Goal: Use online tool/utility: Utilize a website feature to perform a specific function

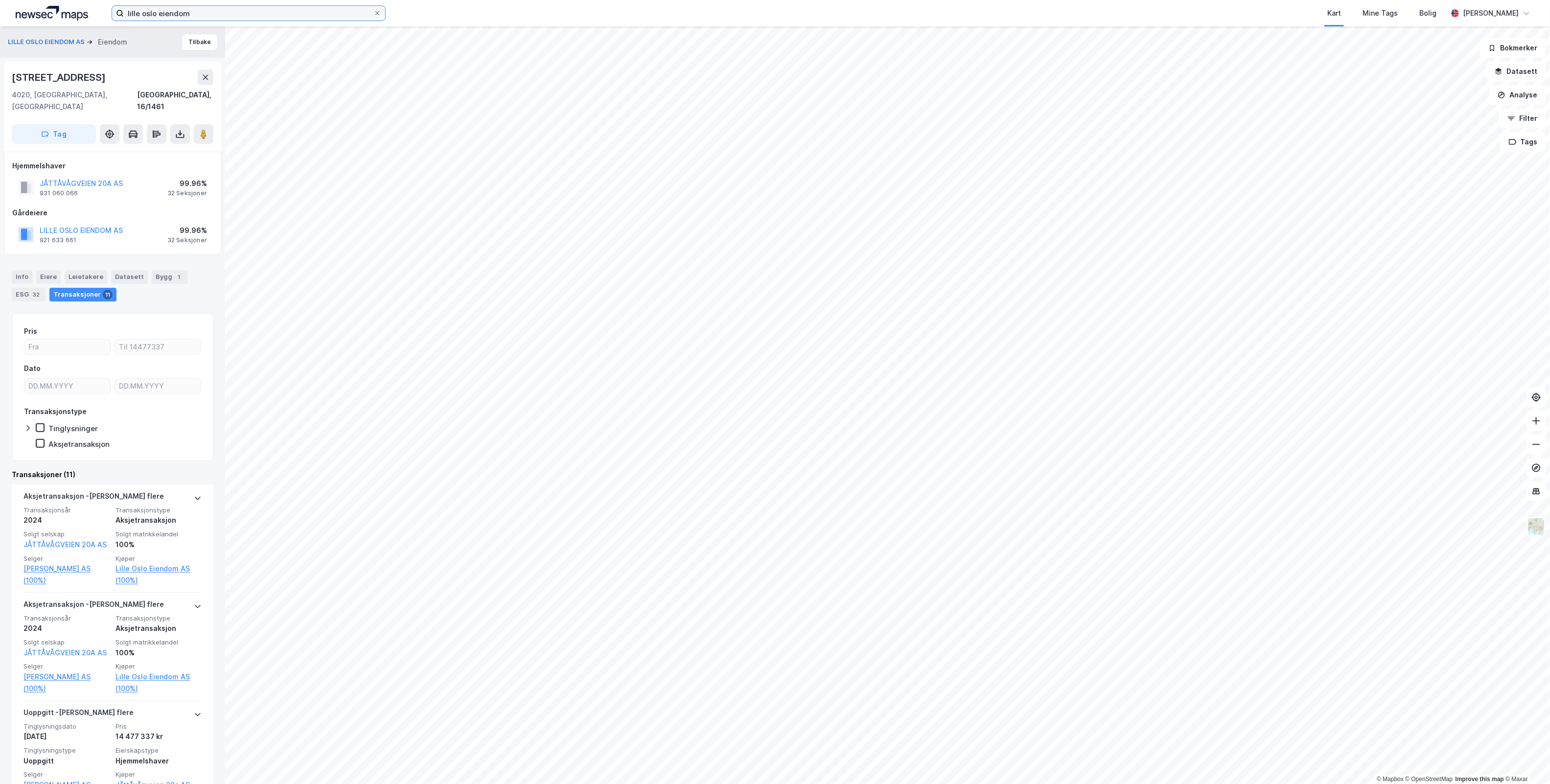
click at [202, 12] on input "lille oslo eiendom" at bounding box center [248, 13] width 250 height 15
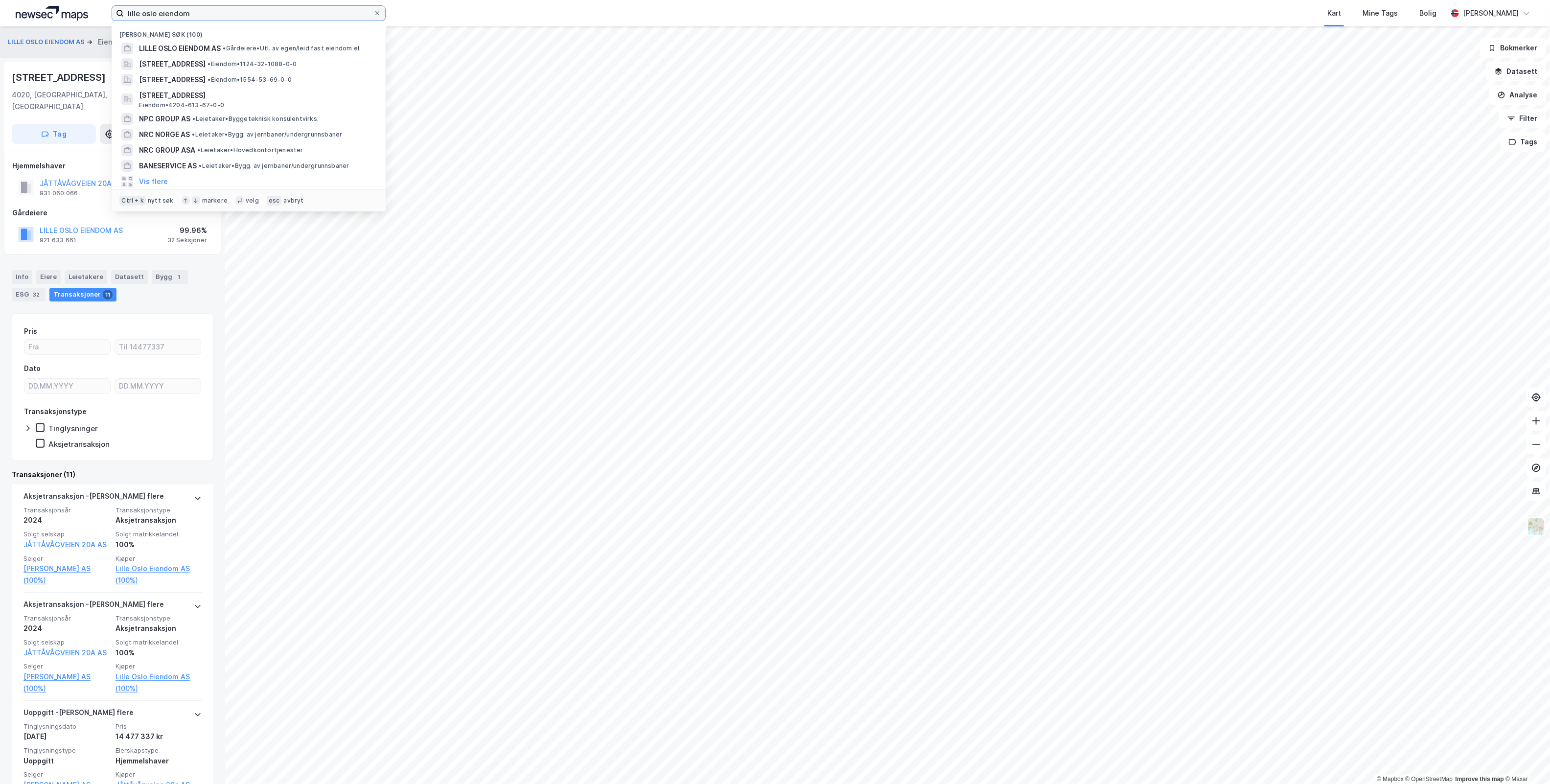
drag, startPoint x: 202, startPoint y: 12, endPoint x: -177, endPoint y: 21, distance: 379.1
click at [0, 21] on html "lille oslo eiendom [GEOGRAPHIC_DATA] søk (100) LILLE [GEOGRAPHIC_DATA] EIENDOM …" at bounding box center [775, 392] width 1550 height 784
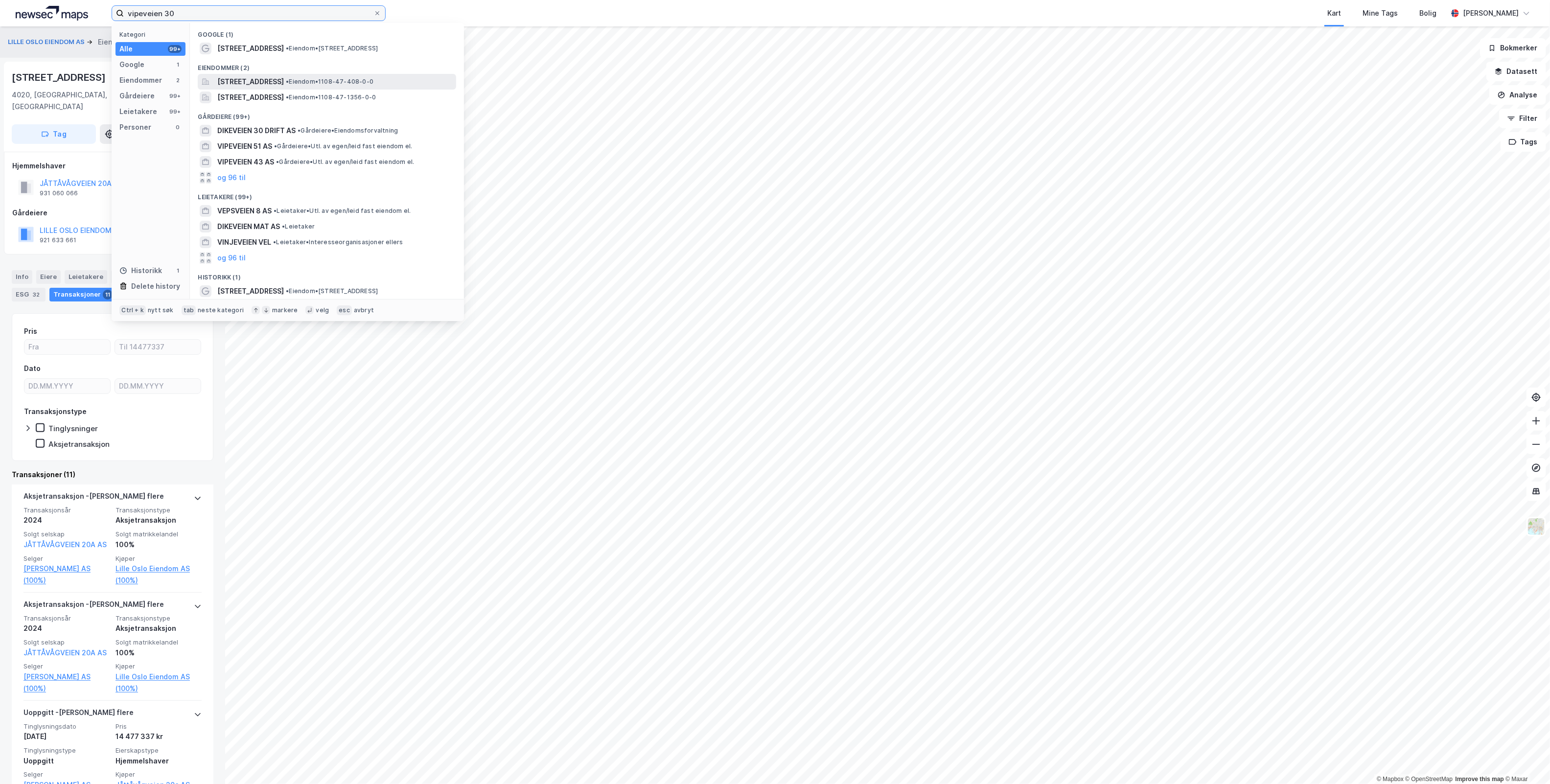
type input "vipeveien 30"
click at [284, 76] on span "[STREET_ADDRESS]" at bounding box center [251, 81] width 67 height 12
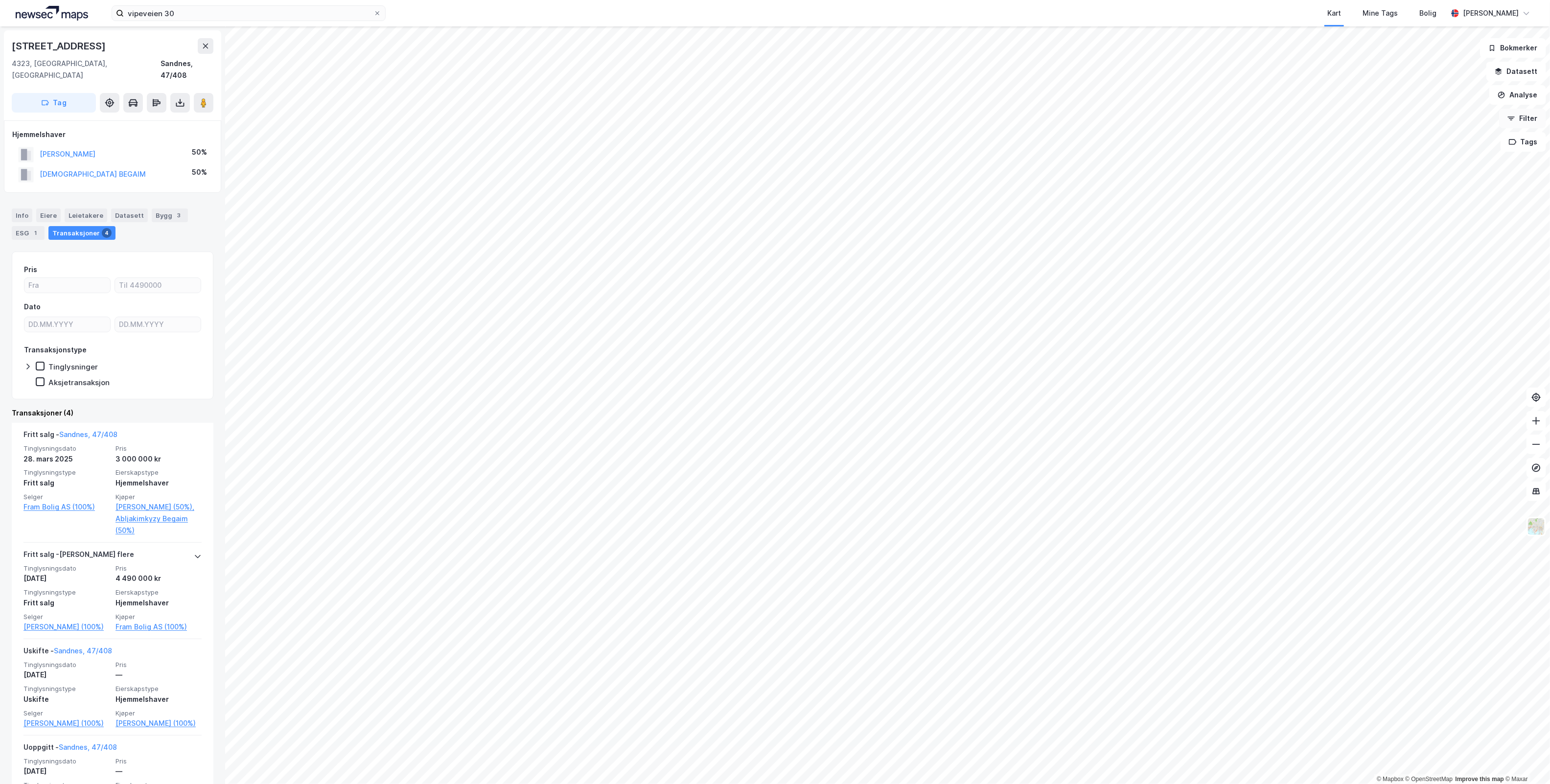
click at [1530, 123] on button "Filter" at bounding box center [1522, 118] width 47 height 20
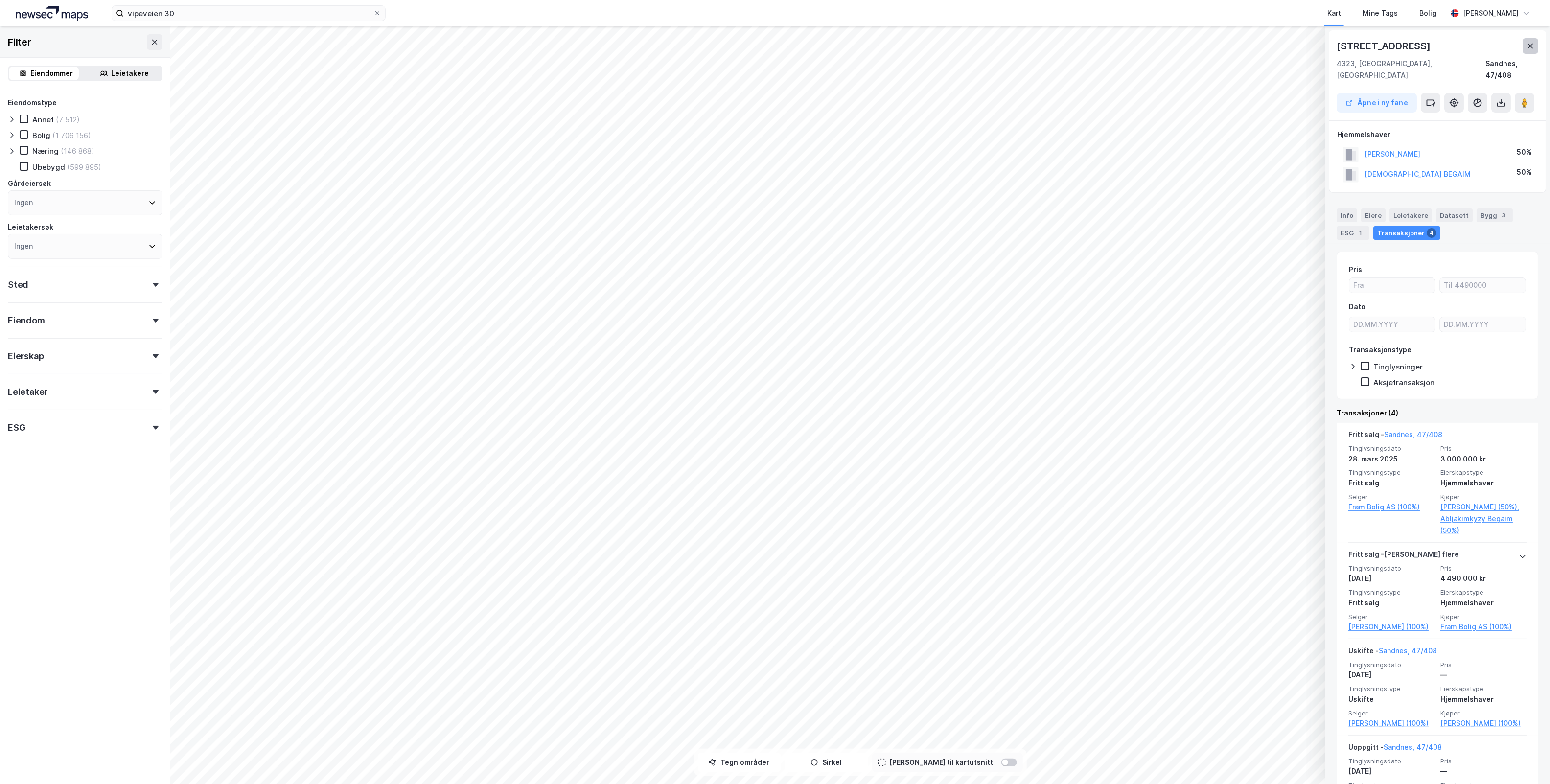
click at [1530, 46] on icon at bounding box center [1531, 46] width 5 height 5
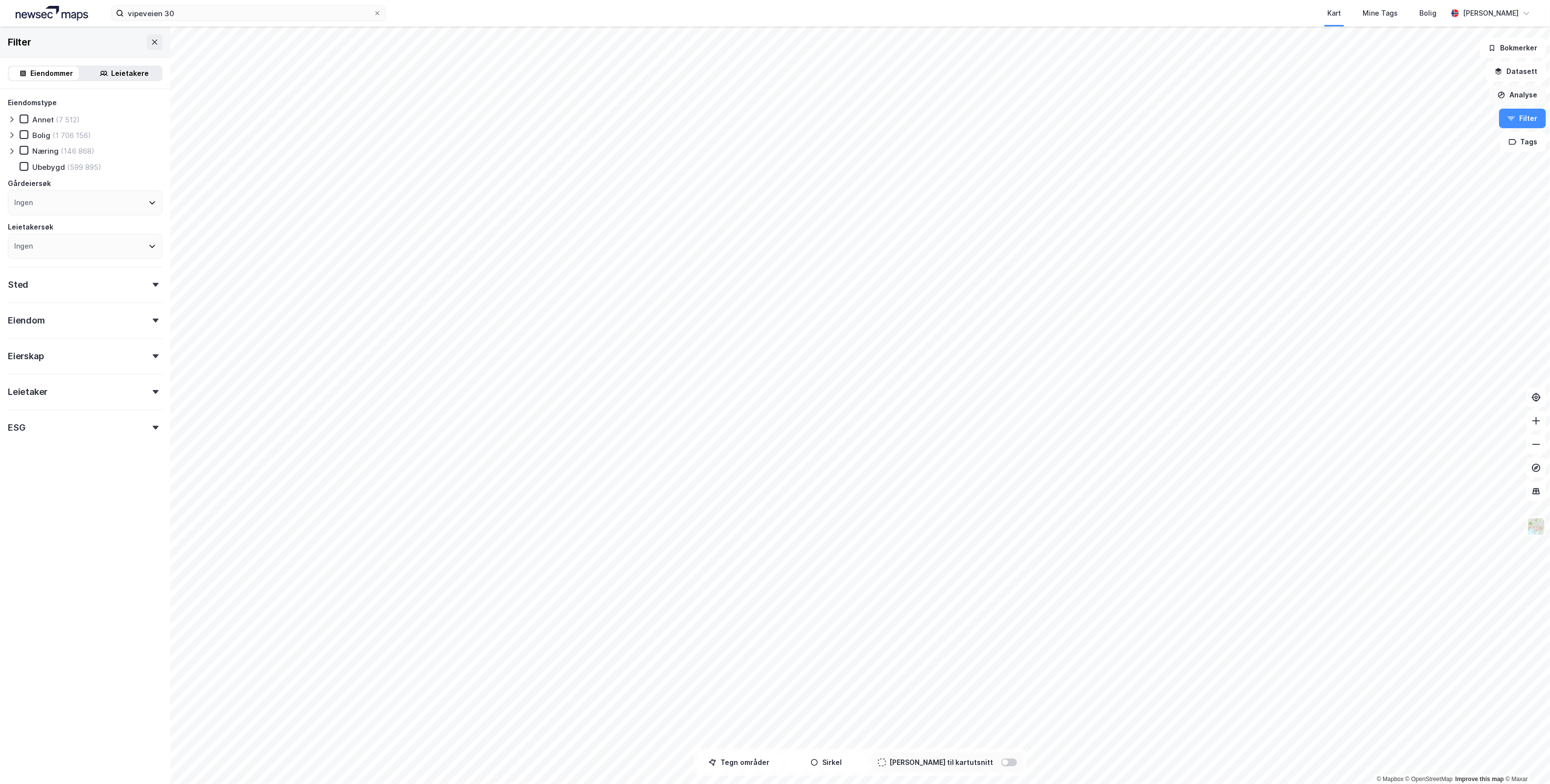
click at [1528, 96] on button "Analyse" at bounding box center [1518, 95] width 56 height 20
click at [1431, 90] on div "Mål avstand" at bounding box center [1426, 96] width 112 height 16
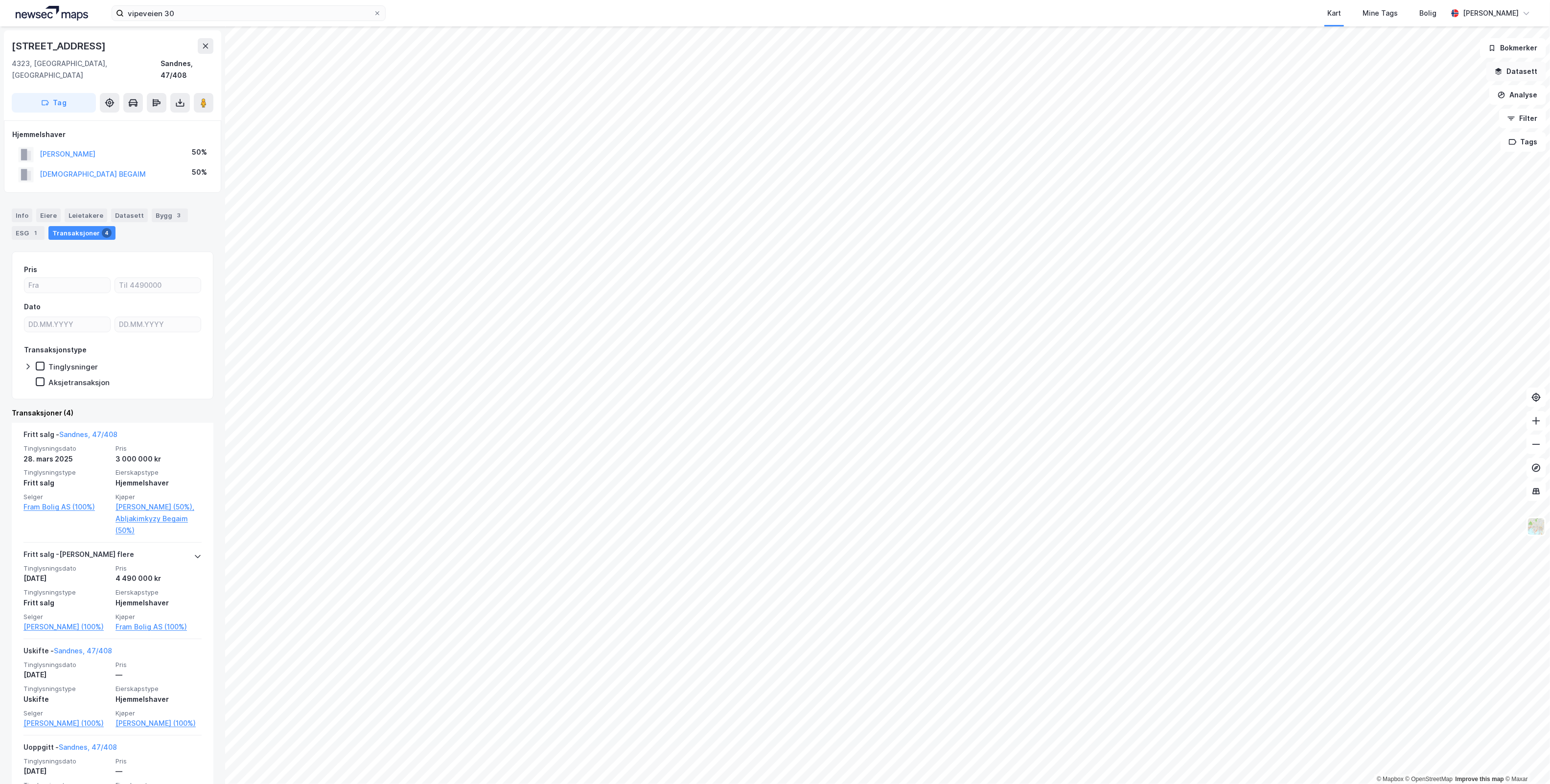
click at [1526, 72] on button "Datasett" at bounding box center [1516, 71] width 60 height 20
click at [1526, 46] on icon at bounding box center [1530, 46] width 8 height 8
click at [1515, 96] on button "Analyse" at bounding box center [1518, 95] width 56 height 20
click at [1400, 101] on div "Mål avstand" at bounding box center [1426, 96] width 112 height 16
click at [935, 135] on div "0,3m" at bounding box center [934, 133] width 22 height 28
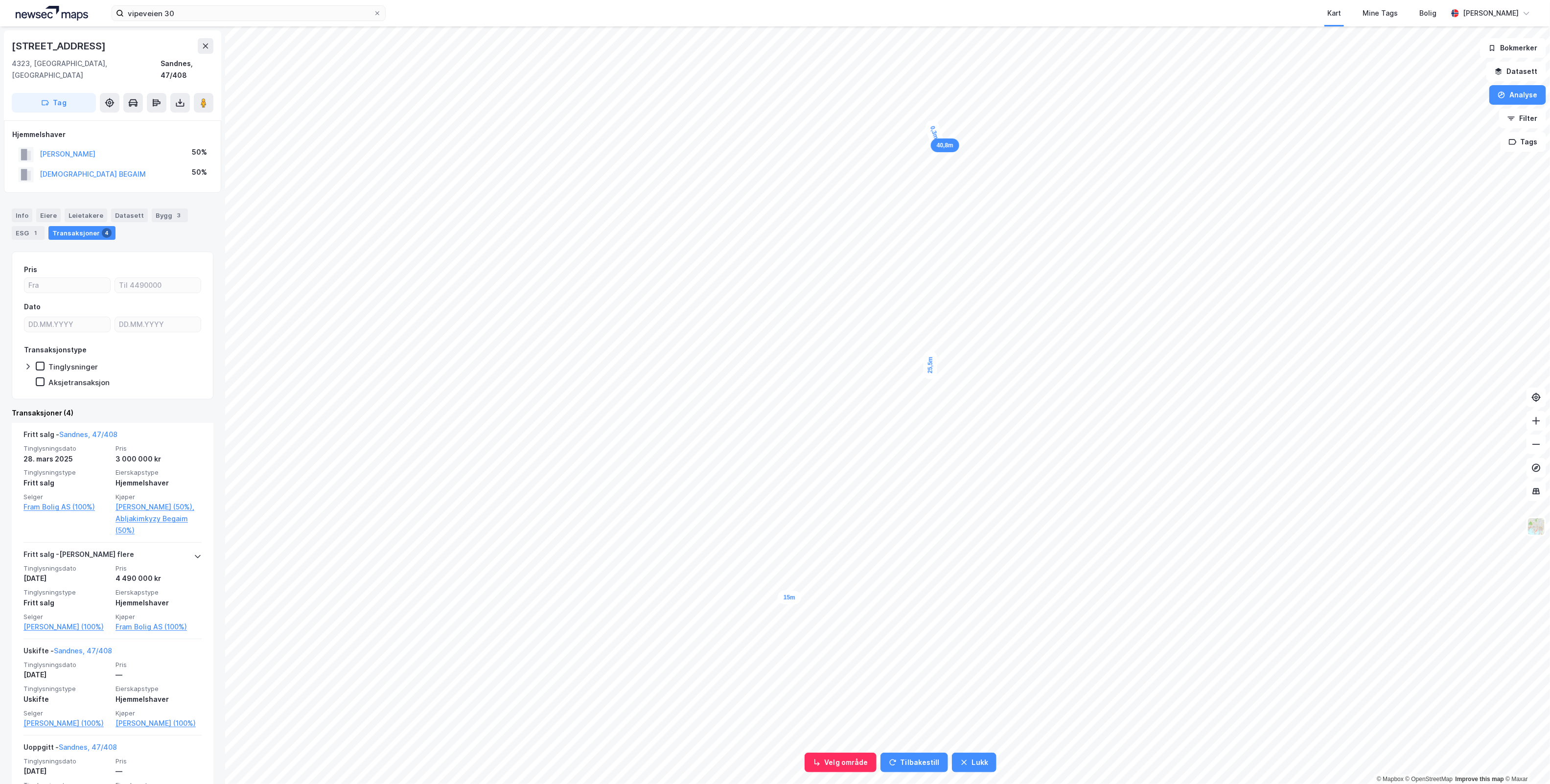
click at [935, 135] on div "0,3m" at bounding box center [934, 133] width 21 height 28
